Goal: Task Accomplishment & Management: Use online tool/utility

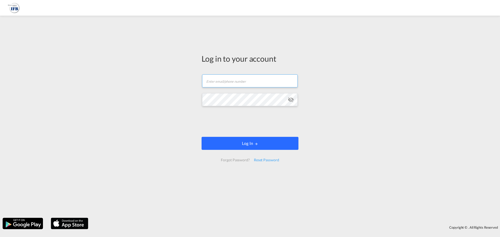
type input "[EMAIL_ADDRESS][DOMAIN_NAME]"
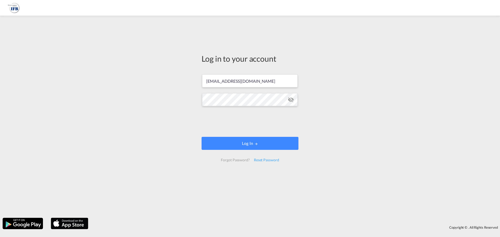
click at [254, 136] on form "[EMAIL_ADDRESS][DOMAIN_NAME] Log In Forgot Password? Reset Password" at bounding box center [250, 118] width 97 height 98
click at [258, 146] on button "Log In" at bounding box center [250, 143] width 97 height 13
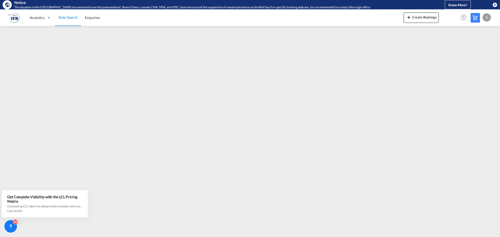
click at [492, 6] on md-icon "icon-close-circle" at bounding box center [494, 4] width 5 height 5
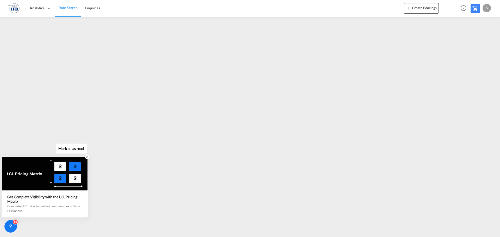
click at [87, 157] on icon at bounding box center [88, 157] width 2 height 2
